Goal: Transaction & Acquisition: Purchase product/service

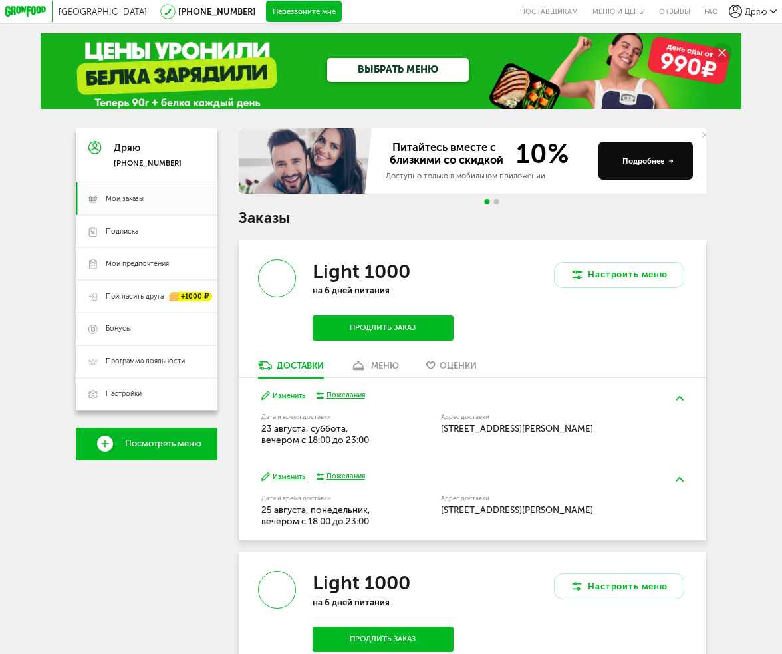
drag, startPoint x: 32, startPoint y: 422, endPoint x: 42, endPoint y: 401, distance: 23.5
click at [18, 12] on icon at bounding box center [25, 11] width 41 height 11
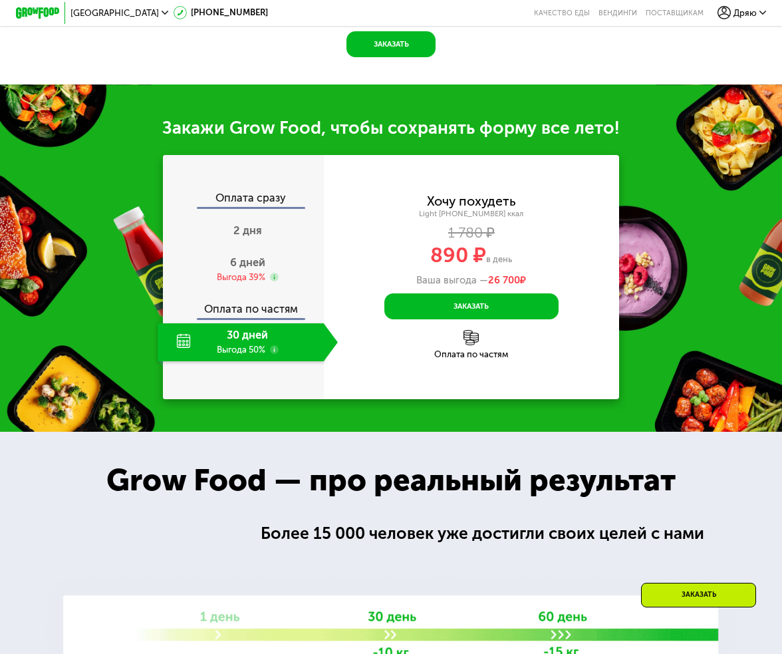
scroll to position [1131, 0]
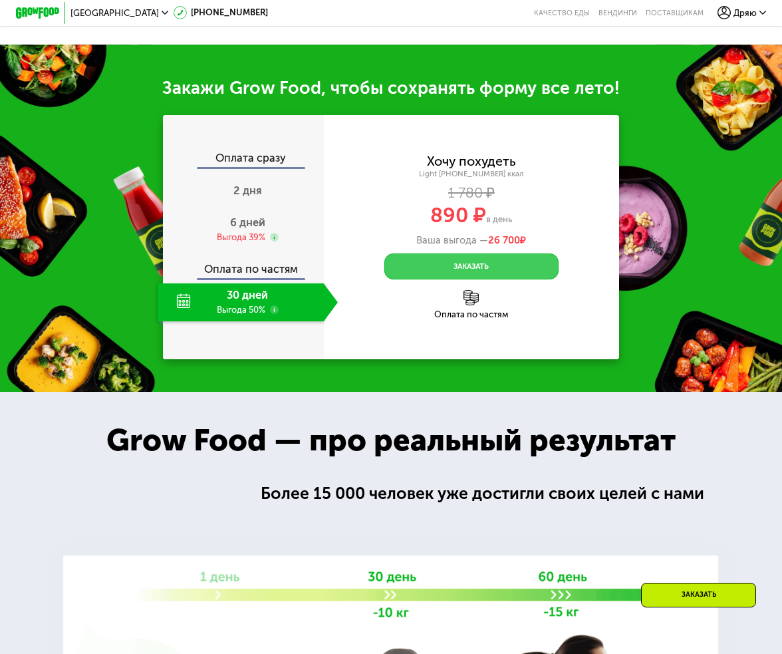
click at [458, 279] on button "Заказать" at bounding box center [471, 266] width 174 height 26
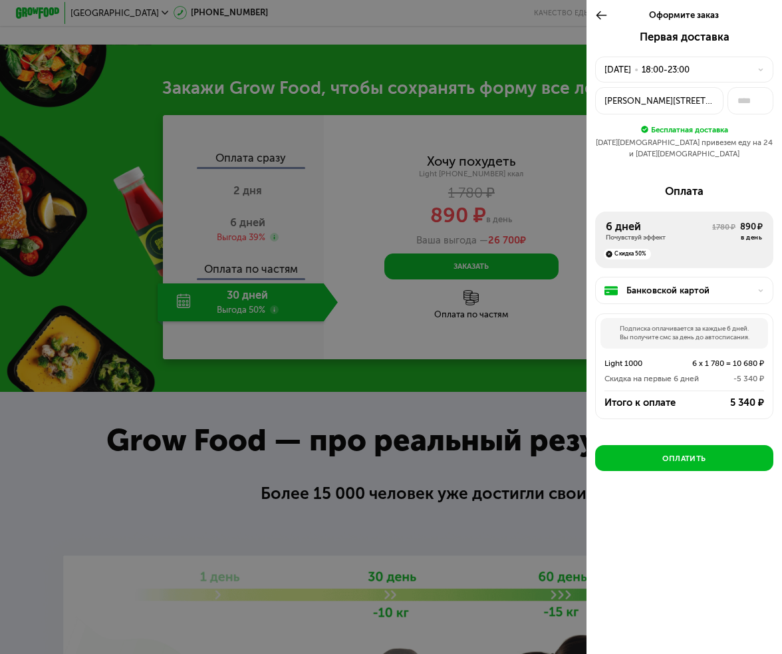
click at [597, 18] on use at bounding box center [602, 15] width 11 height 8
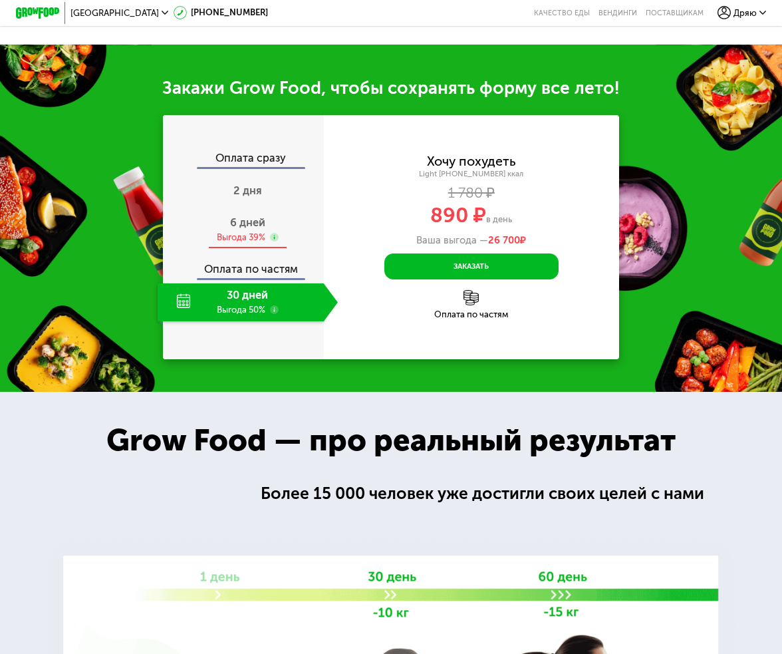
click at [238, 243] on div "Выгода 39%" at bounding box center [241, 237] width 49 height 12
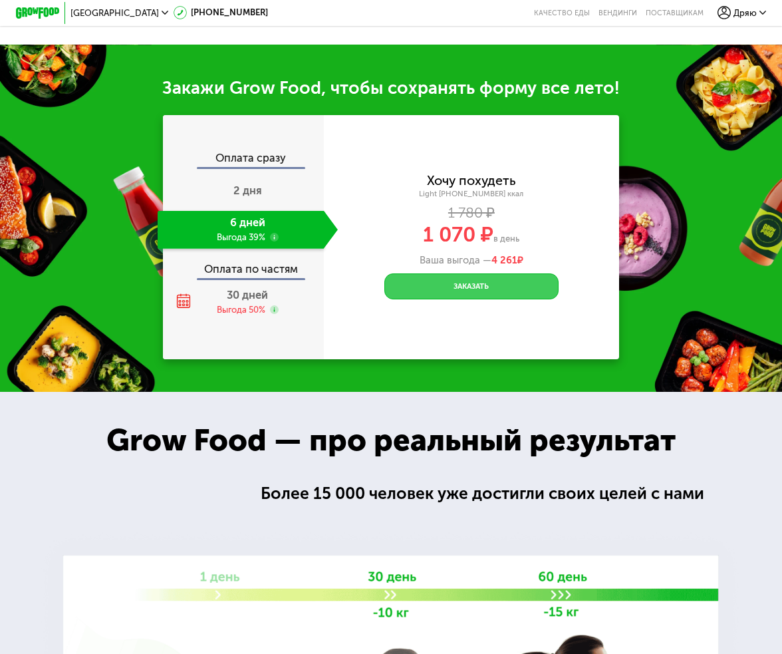
click at [449, 295] on button "Заказать" at bounding box center [471, 286] width 174 height 26
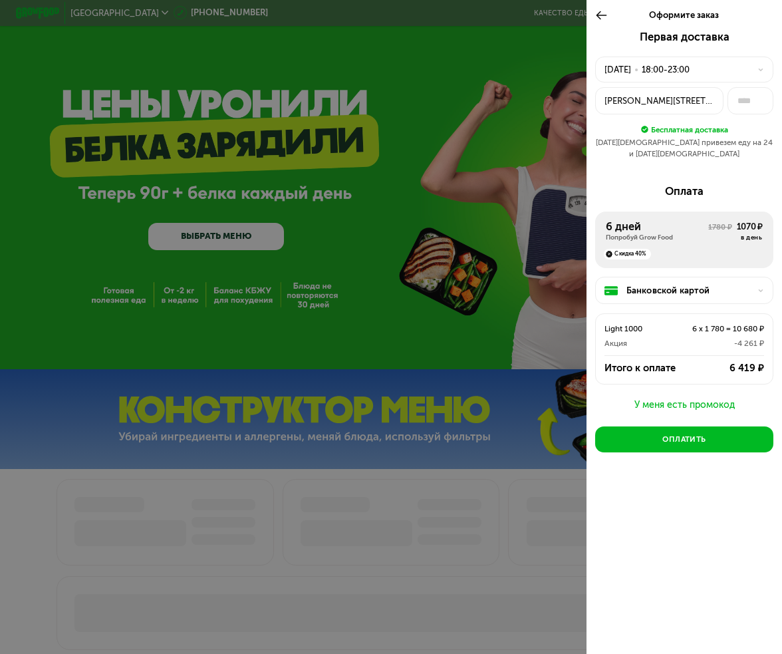
click at [599, 14] on icon at bounding box center [601, 15] width 13 height 13
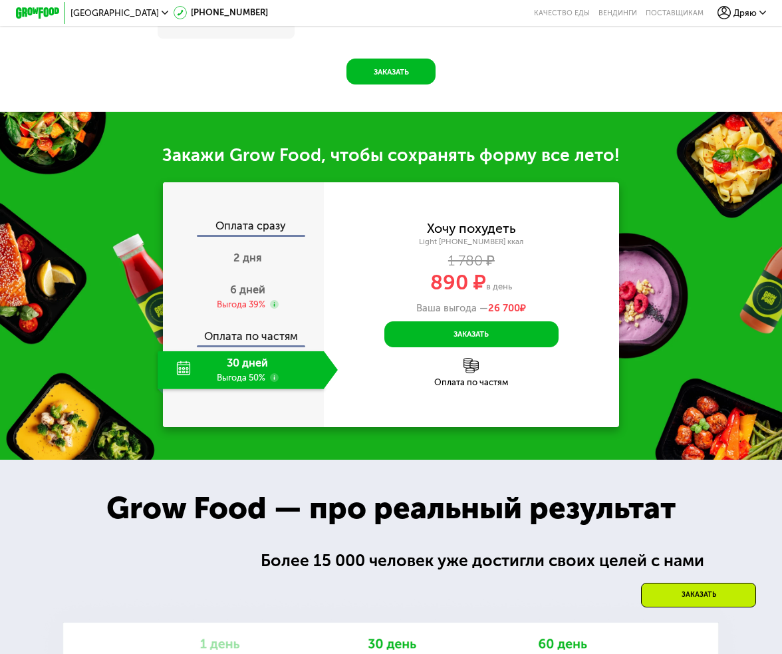
scroll to position [1063, 0]
